Goal: Information Seeking & Learning: Compare options

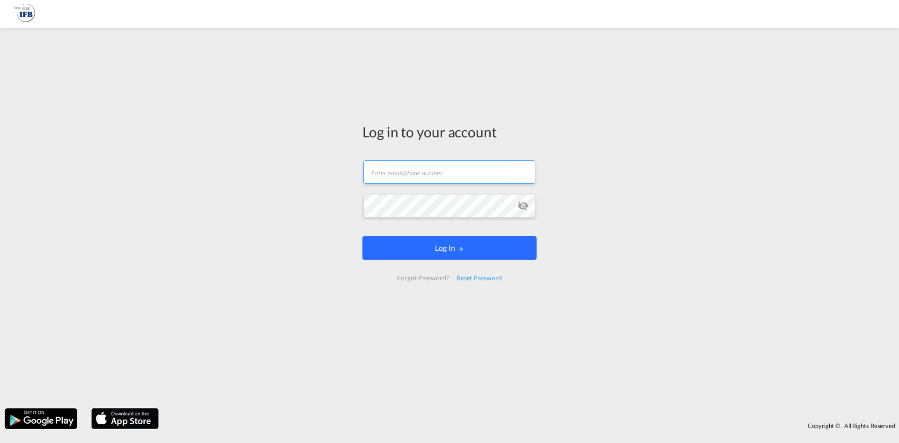
type input "[PERSON_NAME][EMAIL_ADDRESS][PERSON_NAME][DOMAIN_NAME]"
click at [453, 263] on form "[PERSON_NAME][EMAIL_ADDRESS][PERSON_NAME][DOMAIN_NAME] Email field is required …" at bounding box center [450, 220] width 174 height 139
click at [469, 243] on button "Log In" at bounding box center [450, 247] width 174 height 23
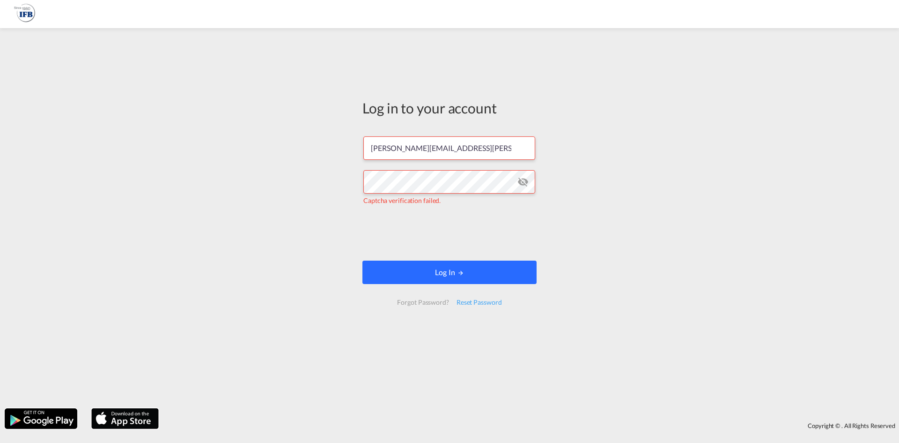
click at [466, 276] on button "Log In" at bounding box center [450, 271] width 174 height 23
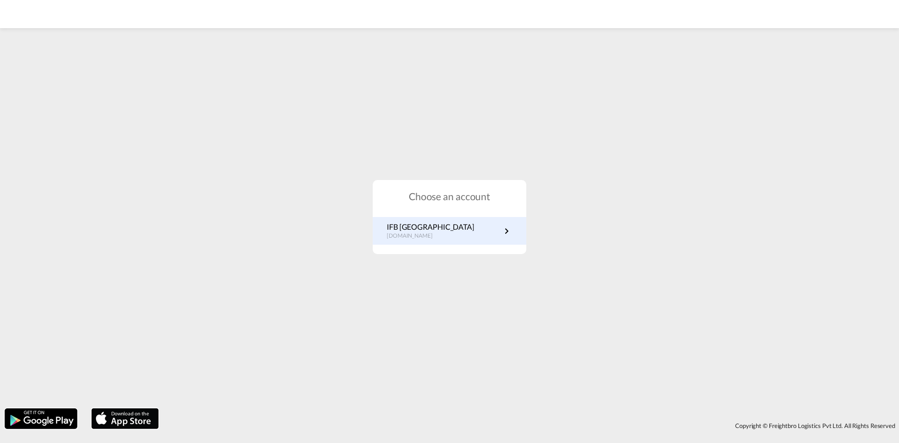
click at [459, 231] on link "IFB Germany [DOMAIN_NAME]" at bounding box center [450, 231] width 126 height 18
